Goal: Information Seeking & Learning: Understand process/instructions

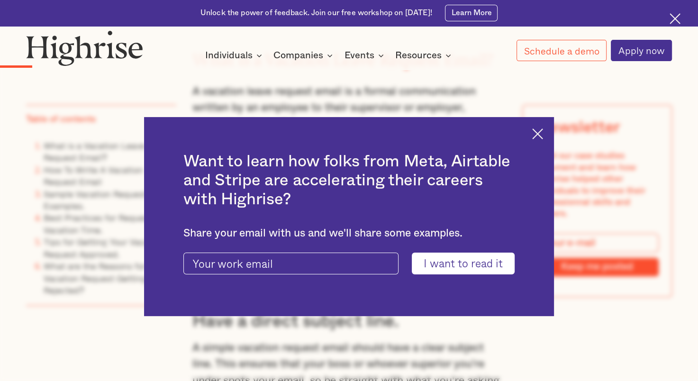
scroll to position [967, 0]
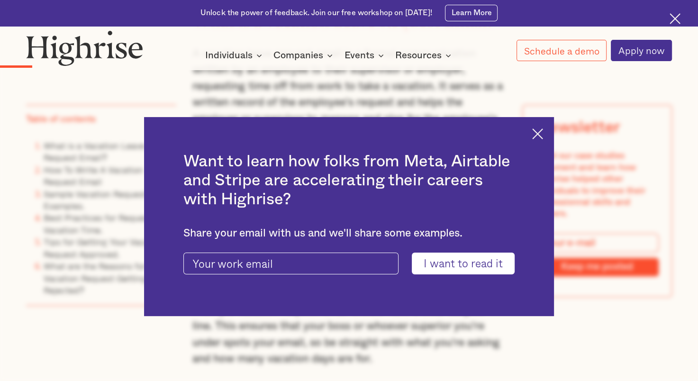
click at [543, 134] on img at bounding box center [537, 133] width 11 height 11
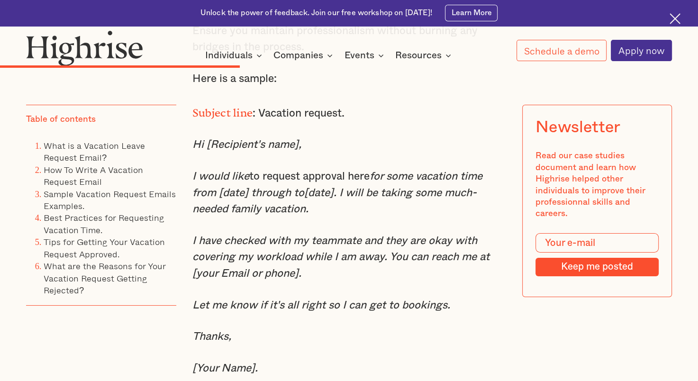
scroll to position [3356, 0]
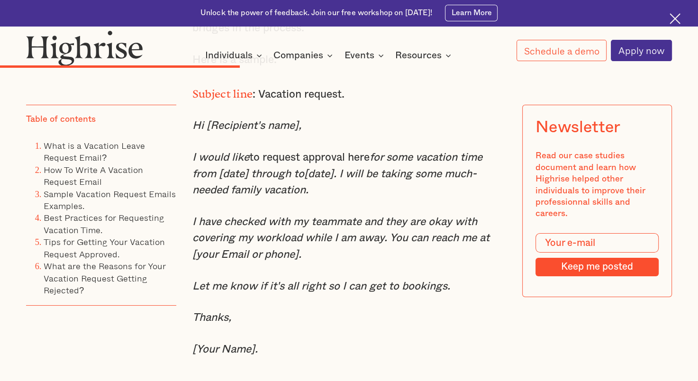
drag, startPoint x: 192, startPoint y: 202, endPoint x: 378, endPoint y: 234, distance: 189.0
click at [378, 199] on p "I would like to request approval here for some vacation time from [date] throug…" at bounding box center [349, 173] width 314 height 49
copy p "I would like to request approval here for some vacation time from [date] throug…"
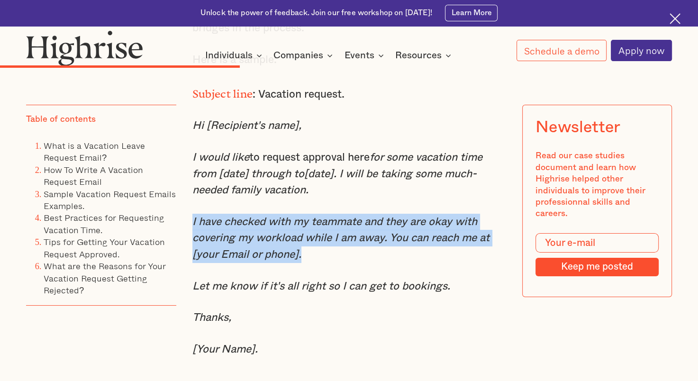
drag, startPoint x: 192, startPoint y: 269, endPoint x: 432, endPoint y: 292, distance: 241.4
click at [432, 260] on em "I have checked with my teammate and they are okay with covering my workload whi…" at bounding box center [340, 238] width 297 height 44
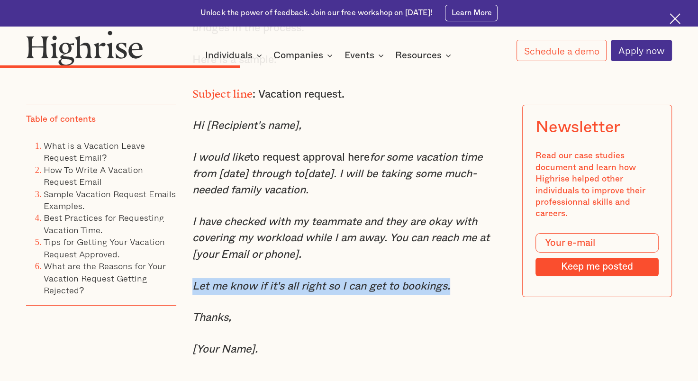
drag, startPoint x: 192, startPoint y: 330, endPoint x: 451, endPoint y: 334, distance: 258.9
click at [450, 292] on em "Let me know if it's all right so I can get to bookings." at bounding box center [321, 286] width 258 height 11
copy em "Let me know if it's all right so I can get to bookings."
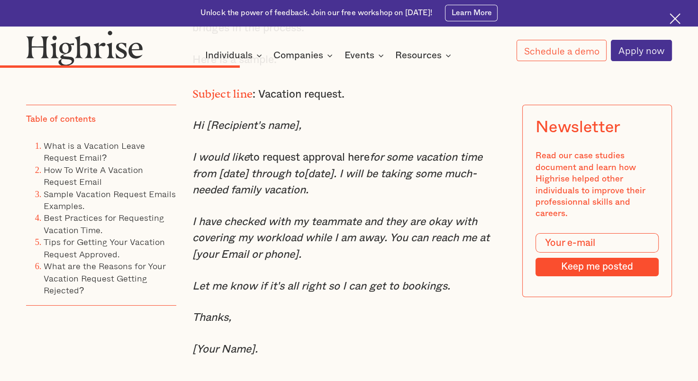
click at [276, 260] on em "I have checked with my teammate and they are okay with covering my workload whi…" at bounding box center [340, 238] width 297 height 44
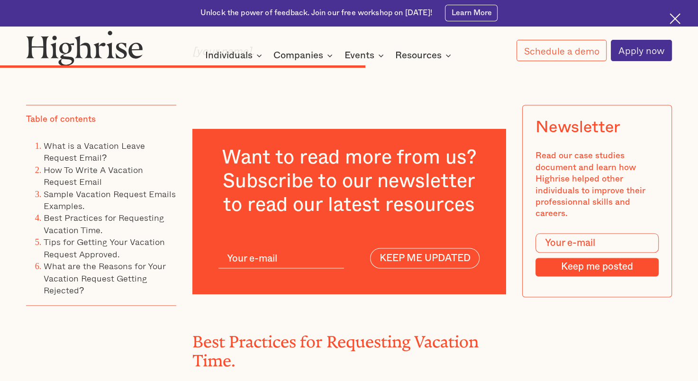
scroll to position [4817, 0]
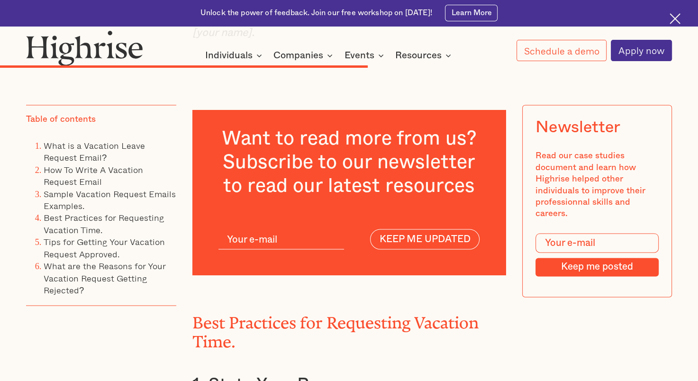
click at [673, 15] on img at bounding box center [675, 18] width 11 height 11
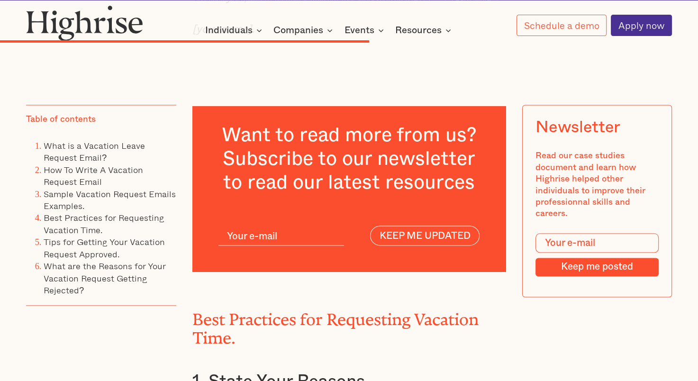
scroll to position [4790, 0]
